Goal: Information Seeking & Learning: Learn about a topic

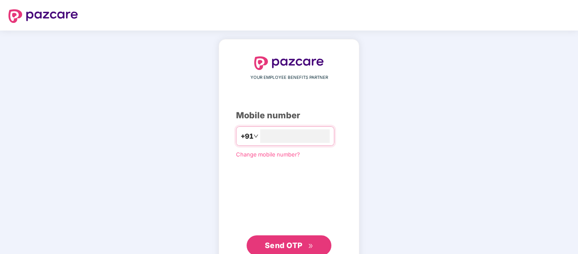
scroll to position [28, 0]
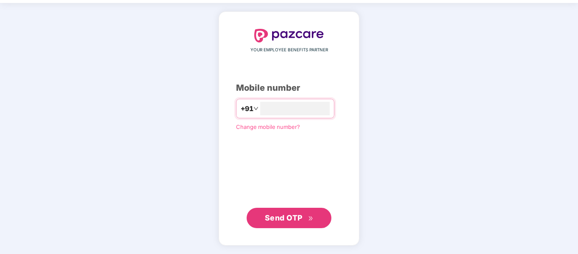
type input "**********"
click at [287, 215] on span "Send OTP" at bounding box center [284, 217] width 38 height 9
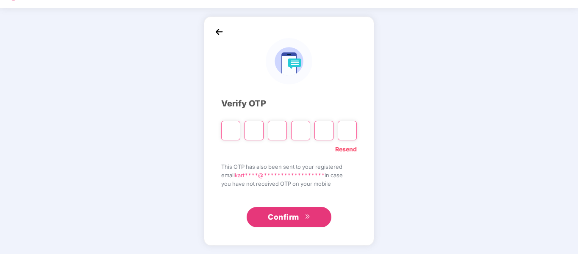
scroll to position [22, 0]
type input "*"
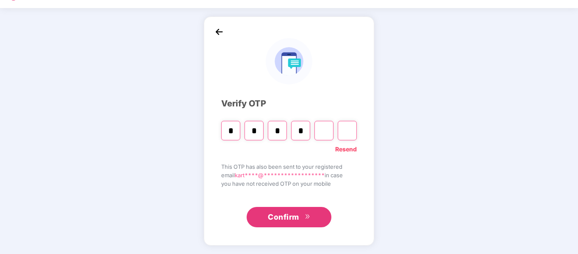
type input "*"
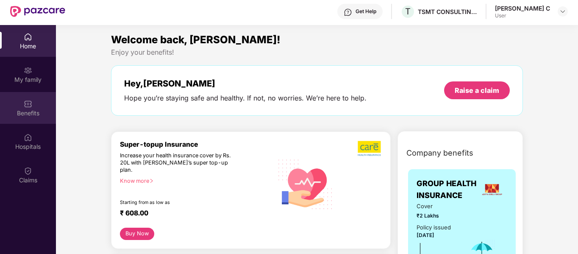
click at [28, 104] on img at bounding box center [28, 104] width 8 height 8
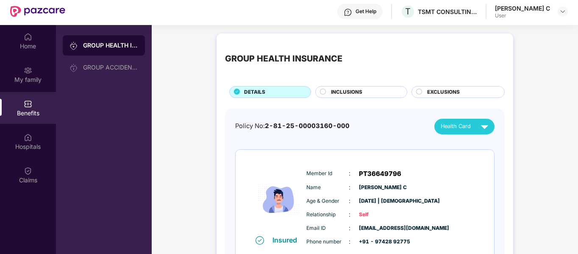
scroll to position [33, 0]
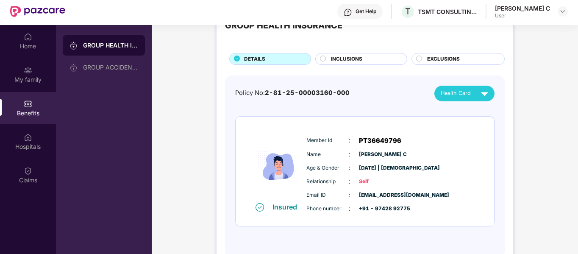
click at [361, 60] on span "INCLUSIONS" at bounding box center [346, 59] width 31 height 8
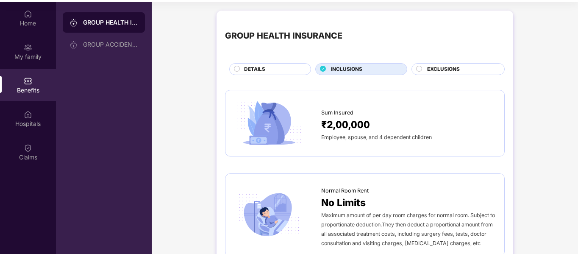
scroll to position [0, 0]
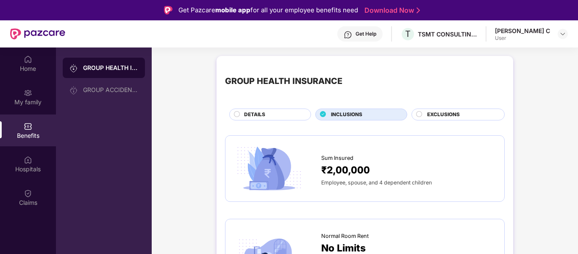
click at [440, 114] on span "EXCLUSIONS" at bounding box center [443, 115] width 33 height 8
